Goal: Navigation & Orientation: Find specific page/section

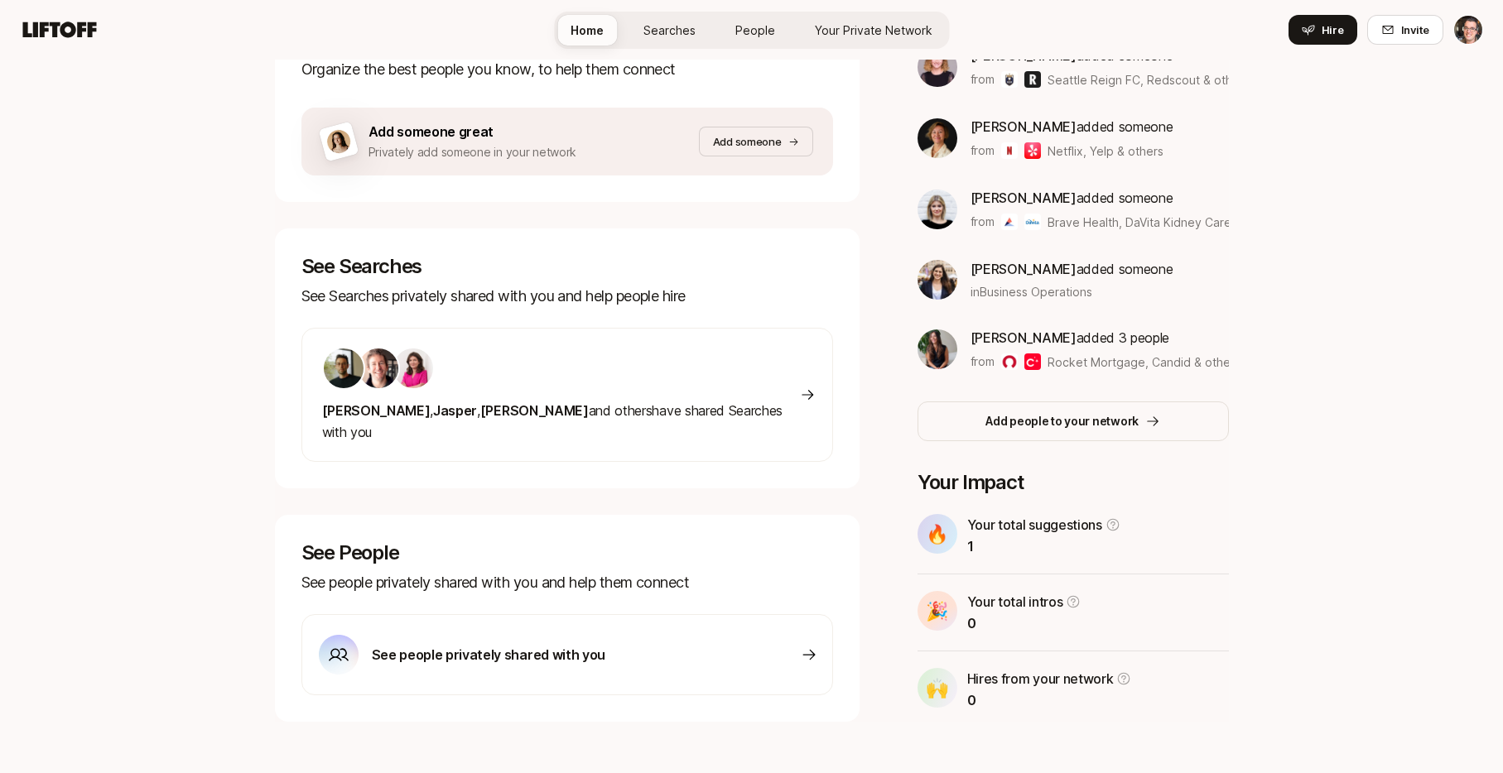
scroll to position [330, 0]
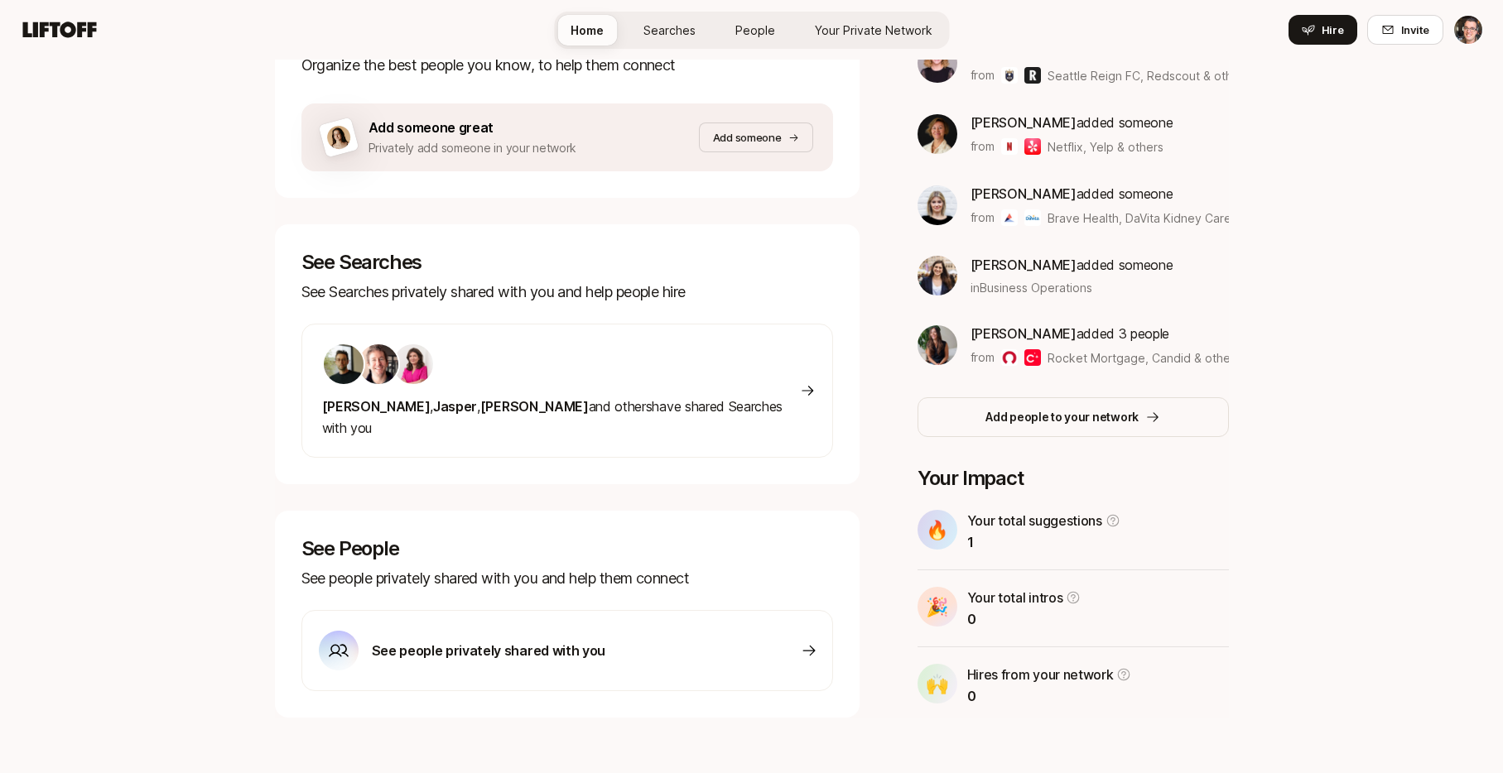
click at [510, 368] on div at bounding box center [561, 364] width 479 height 43
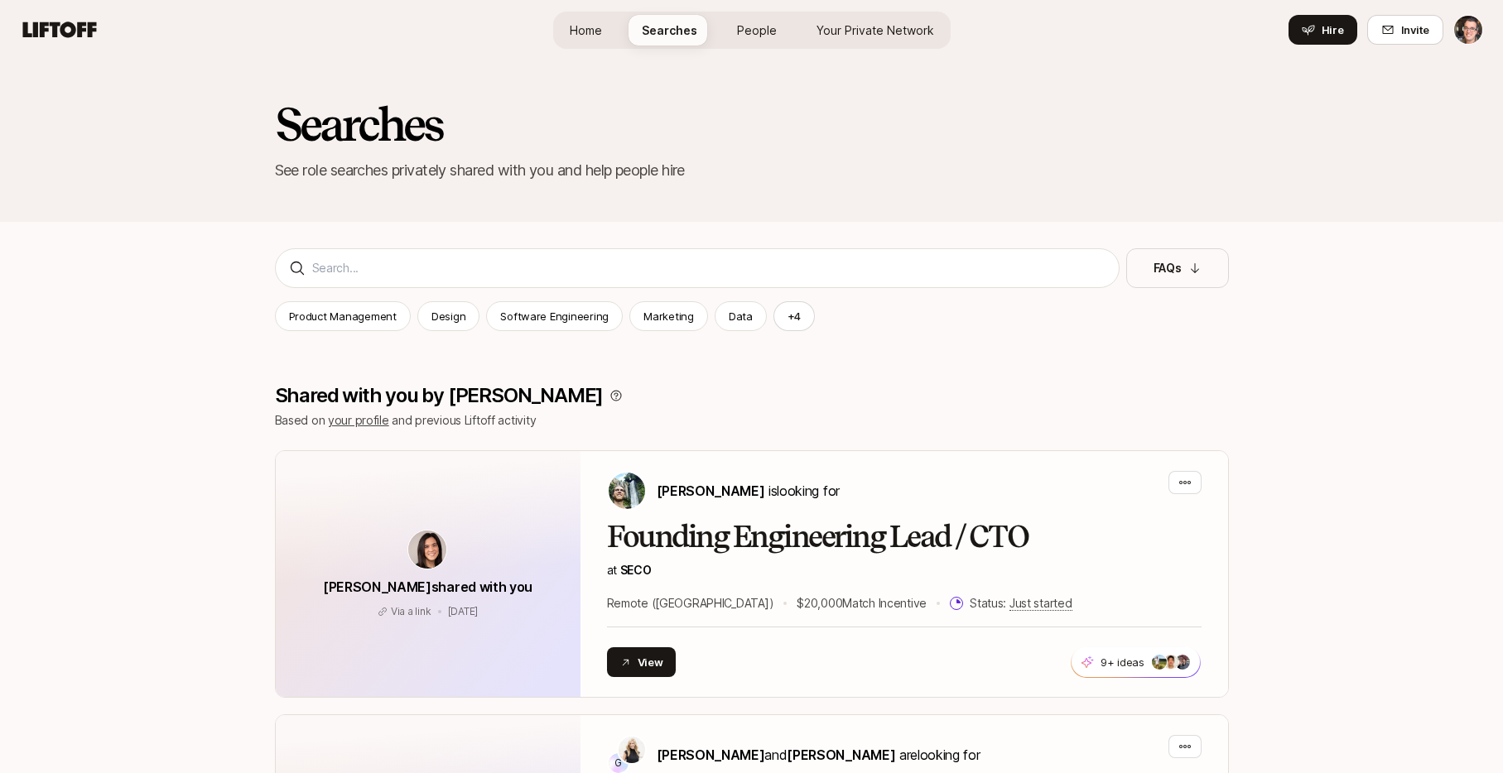
click at [57, 22] on icon at bounding box center [60, 30] width 74 height 16
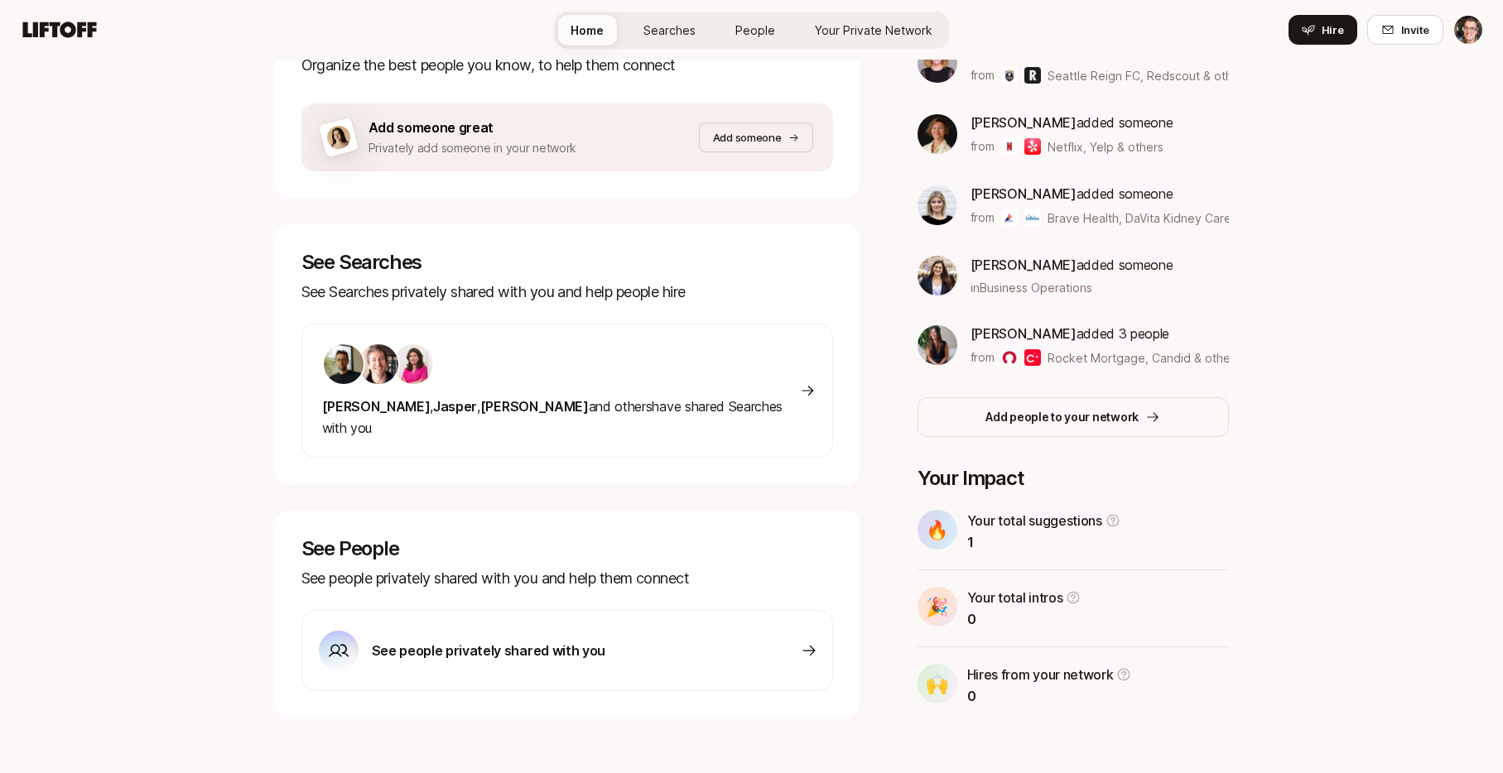
click at [451, 640] on p "See people privately shared with you" at bounding box center [488, 651] width 233 height 22
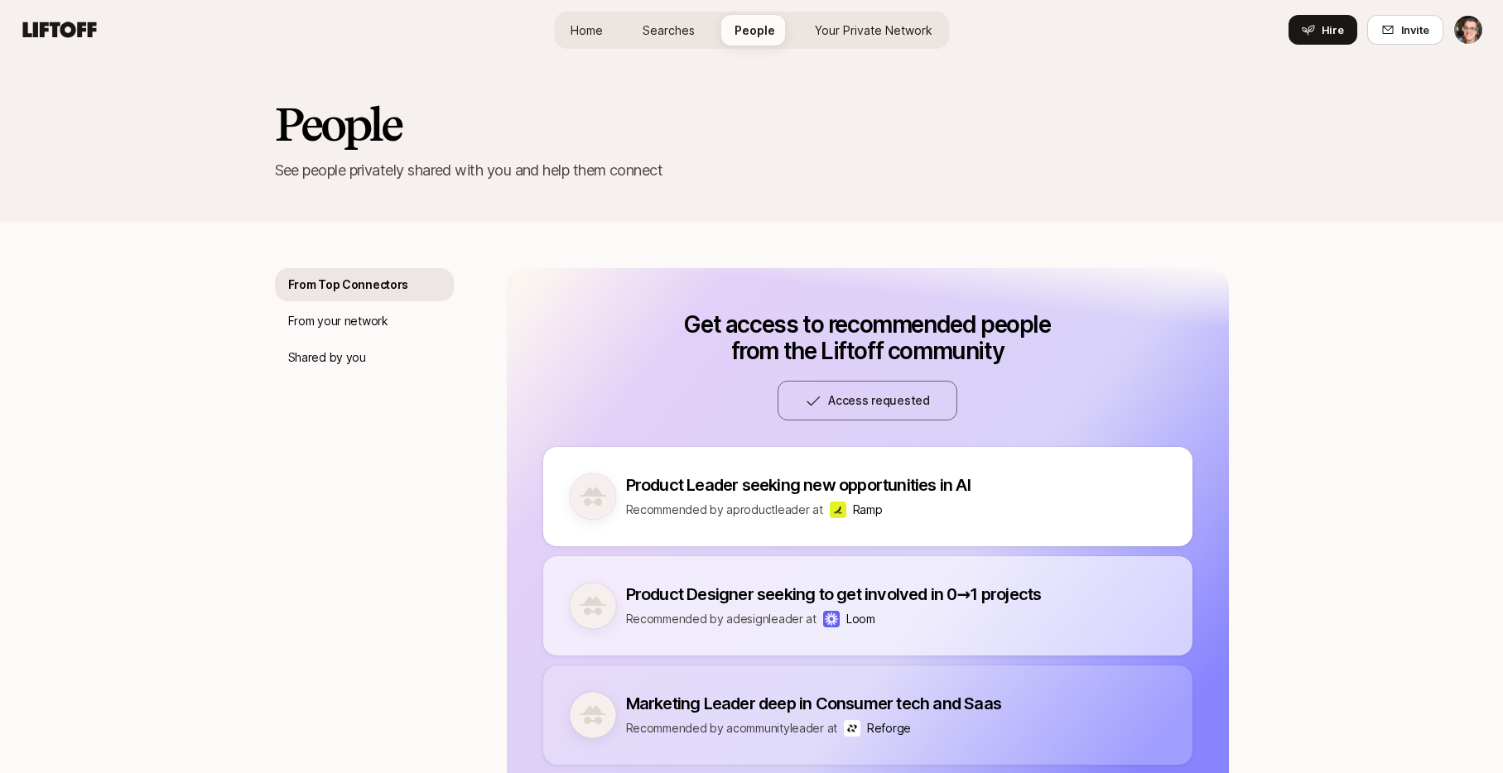
click at [40, 30] on icon at bounding box center [60, 30] width 74 height 16
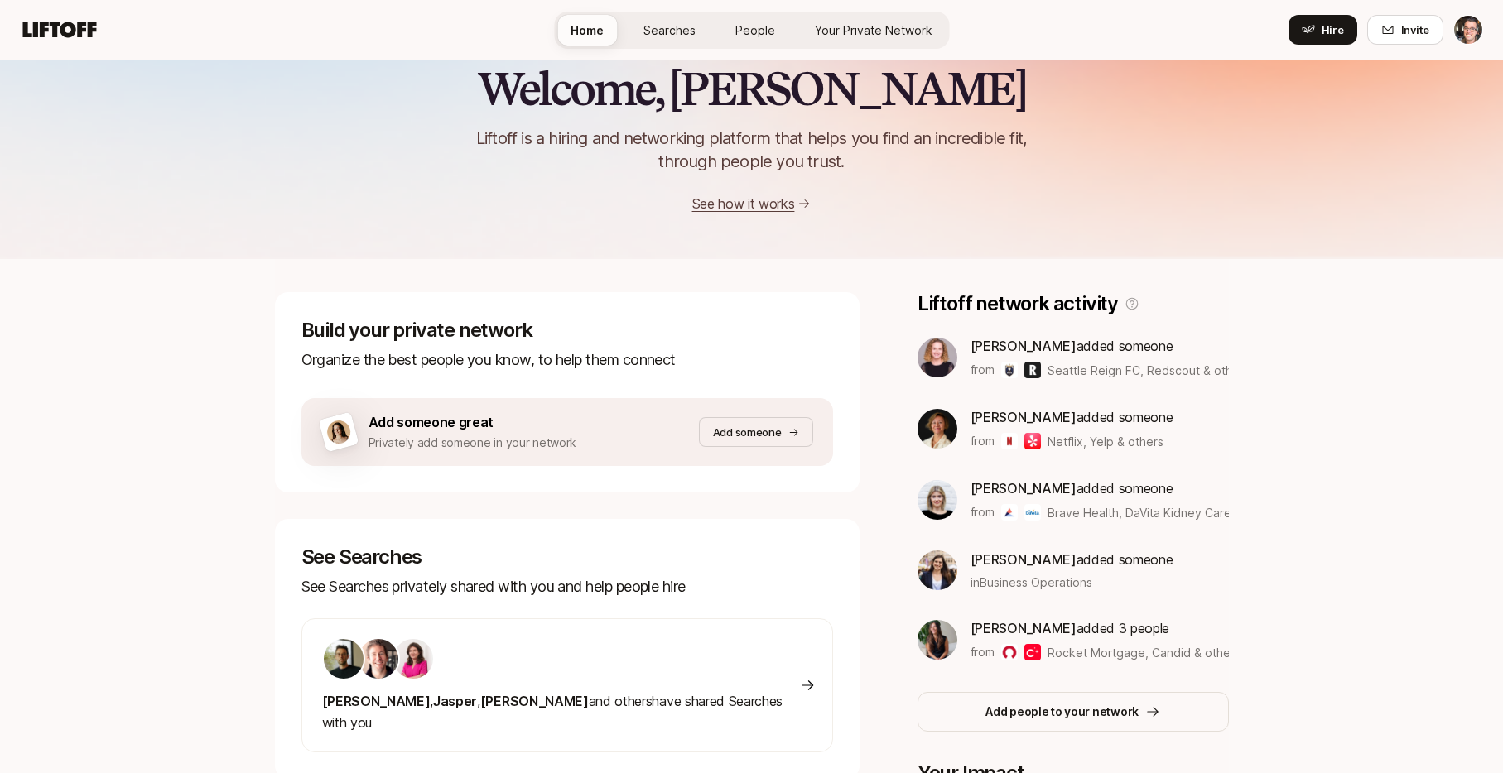
scroll to position [19, 0]
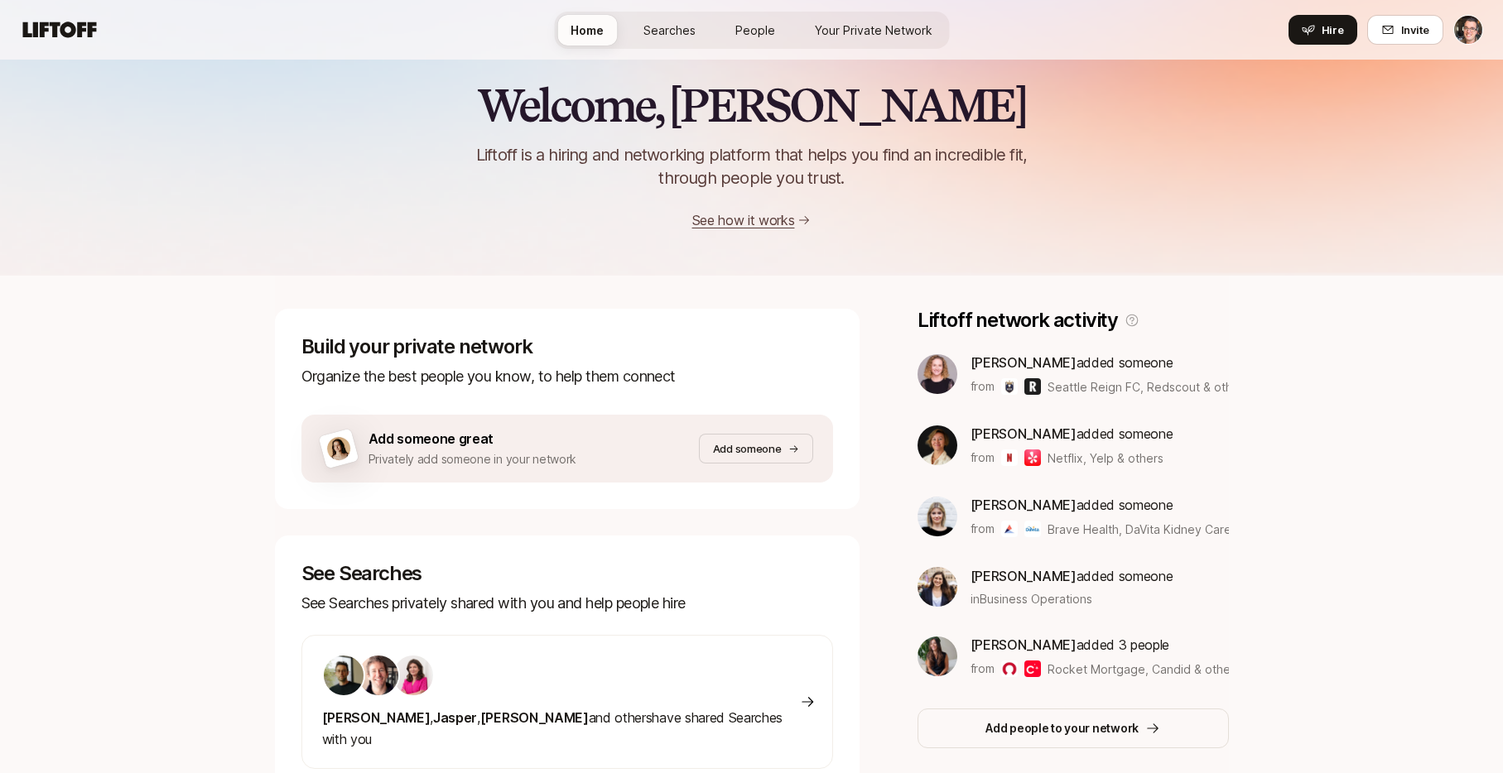
click at [664, 23] on span "Searches" at bounding box center [669, 30] width 52 height 17
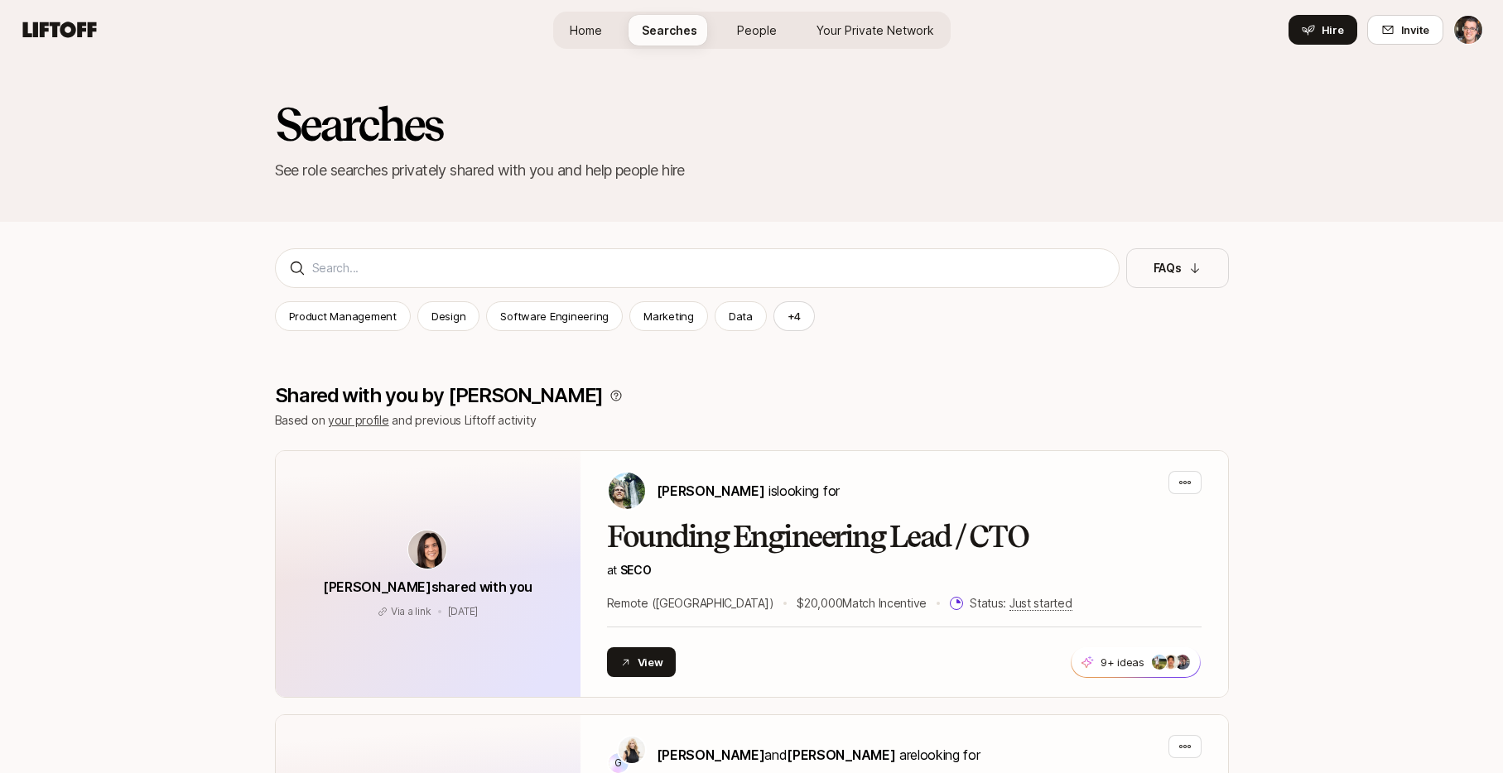
click at [583, 13] on div "Home Searches People Your Private Network Hire" at bounding box center [751, 30] width 397 height 37
click at [597, 39] on link "Home" at bounding box center [585, 30] width 59 height 31
